Goal: Transaction & Acquisition: Purchase product/service

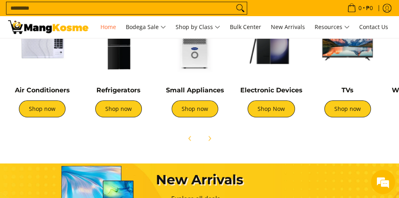
scroll to position [241, 0]
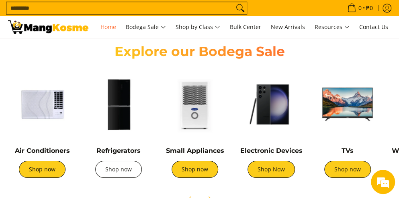
click at [129, 162] on link "Shop now" at bounding box center [118, 168] width 47 height 17
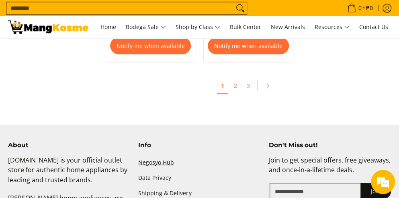
scroll to position [1730, 0]
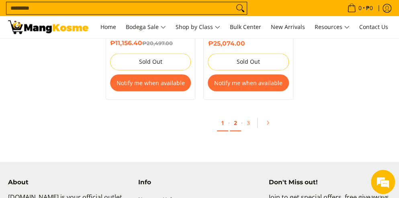
click at [232, 118] on link "2" at bounding box center [235, 122] width 11 height 16
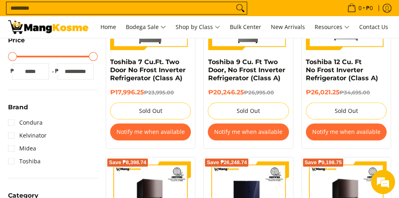
scroll to position [161, 0]
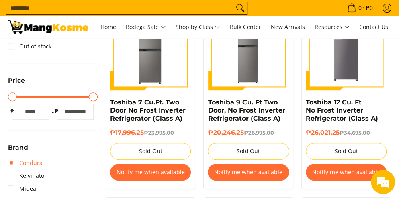
click at [13, 161] on link "Condura" at bounding box center [25, 162] width 35 height 13
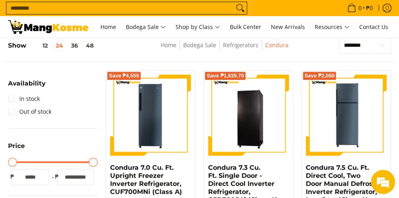
scroll to position [94, 0]
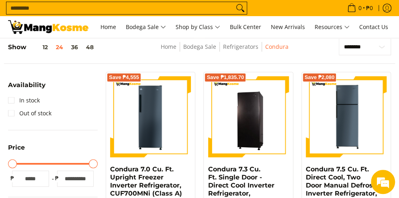
drag, startPoint x: 87, startPoint y: 180, endPoint x: 61, endPoint y: 177, distance: 26.3
click at [61, 177] on input "*****" at bounding box center [75, 178] width 37 height 16
type input "*****"
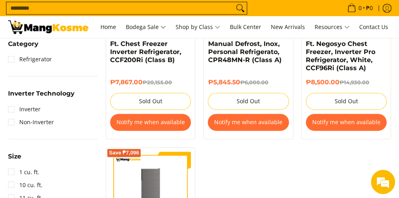
scroll to position [496, 0]
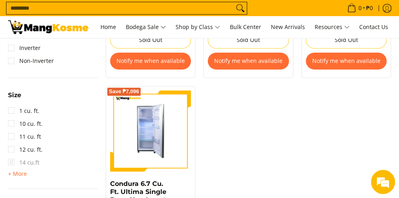
click at [177, 120] on img at bounding box center [150, 130] width 81 height 81
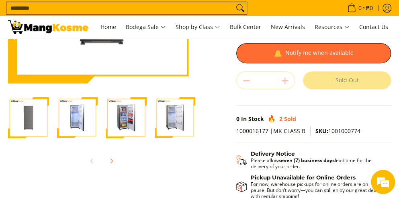
scroll to position [161, 0]
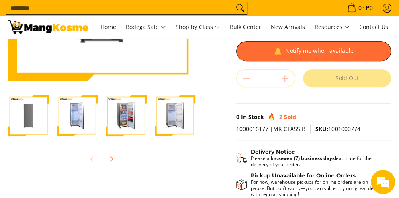
click at [54, 123] on div at bounding box center [77, 115] width 49 height 51
click at [76, 123] on img "Condura 6.7 Cu. Ft. Ultima Single Door, Non-Inverter Refrigerator, CSD600MN (Cl…" at bounding box center [77, 115] width 41 height 41
click at [134, 115] on img "Condura 6.7 Cu. Ft. Ultima Single Door, Non-Inverter Refrigerator, CSD600MN (Cl…" at bounding box center [126, 115] width 41 height 41
click at [163, 127] on img "Condura 6.7 Cu. Ft. Ultima Single Door, Non-Inverter Refrigerator, CSD600MN (Cl…" at bounding box center [175, 115] width 41 height 41
click at [171, 120] on img "Condura 6.7 Cu. Ft. Ultima Single Door, Non-Inverter Refrigerator, CSD600MN (Cl…" at bounding box center [175, 115] width 41 height 41
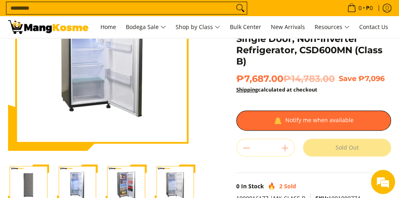
scroll to position [40, 0]
